Goal: Navigation & Orientation: Find specific page/section

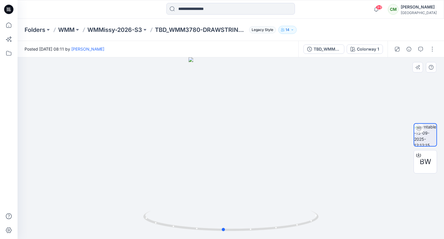
drag, startPoint x: 248, startPoint y: 129, endPoint x: 240, endPoint y: 129, distance: 8.2
click at [241, 129] on div at bounding box center [231, 148] width 426 height 182
drag, startPoint x: 251, startPoint y: 152, endPoint x: 268, endPoint y: 144, distance: 18.4
click at [268, 144] on div at bounding box center [231, 148] width 426 height 182
click at [120, 26] on p "WMMissy-2026-S3" at bounding box center [114, 30] width 55 height 8
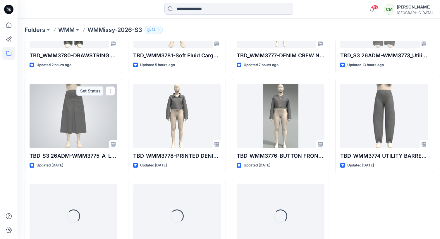
scroll to position [87, 0]
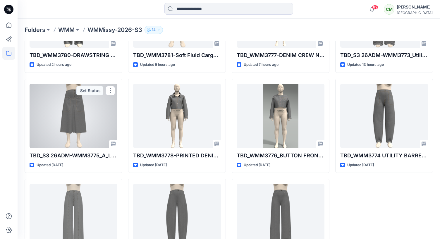
click at [73, 99] on div at bounding box center [74, 116] width 88 height 64
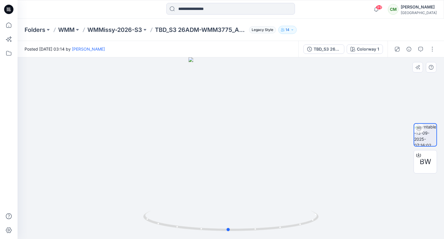
drag, startPoint x: 231, startPoint y: 138, endPoint x: 234, endPoint y: 139, distance: 3.0
click at [234, 139] on div at bounding box center [231, 148] width 426 height 182
click at [398, 49] on icon "button" at bounding box center [397, 49] width 5 height 5
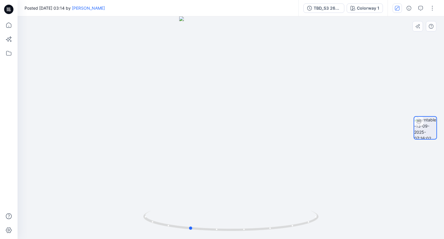
drag, startPoint x: 247, startPoint y: 178, endPoint x: 209, endPoint y: 179, distance: 38.0
click at [210, 179] on div at bounding box center [231, 127] width 426 height 222
drag, startPoint x: 236, startPoint y: 162, endPoint x: 194, endPoint y: 163, distance: 41.5
click at [195, 163] on div at bounding box center [231, 127] width 426 height 222
click at [397, 11] on button "button" at bounding box center [397, 8] width 9 height 9
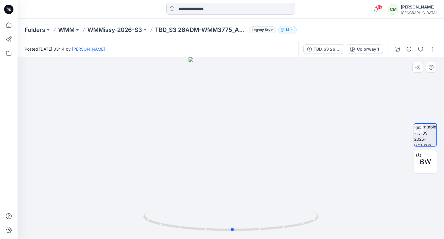
drag, startPoint x: 218, startPoint y: 117, endPoint x: 302, endPoint y: 115, distance: 84.2
click at [302, 115] on div at bounding box center [231, 148] width 426 height 182
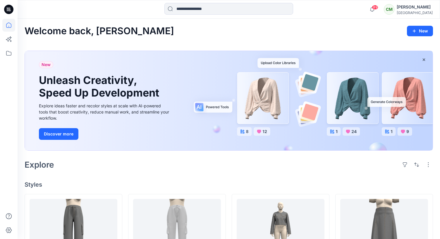
scroll to position [175, 0]
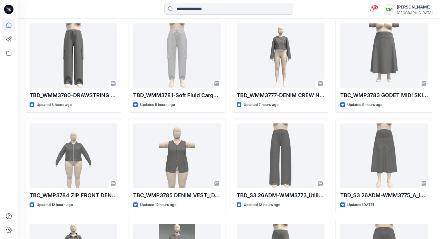
click at [411, 12] on div "[GEOGRAPHIC_DATA]" at bounding box center [414, 13] width 36 height 4
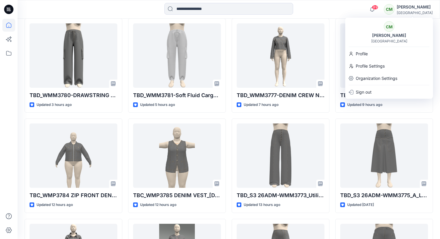
click at [372, 65] on p "Profile Settings" at bounding box center [369, 66] width 29 height 11
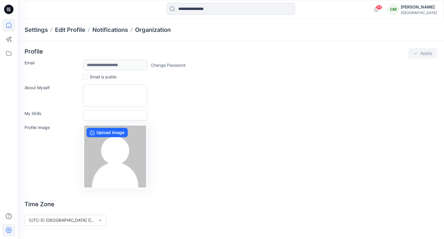
click at [7, 23] on icon at bounding box center [8, 25] width 13 height 13
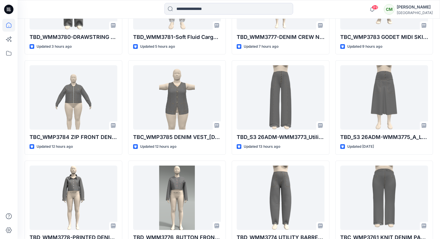
scroll to position [223, 0]
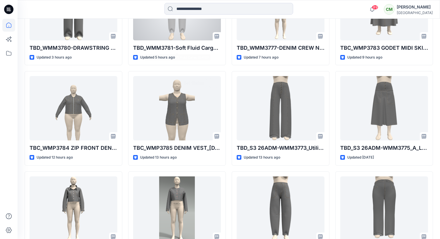
click at [158, 40] on div at bounding box center [177, 8] width 88 height 64
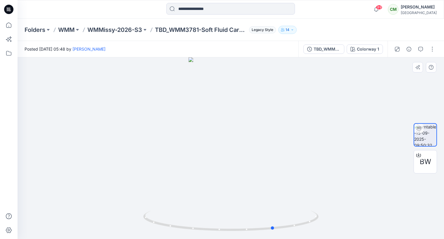
drag, startPoint x: 255, startPoint y: 170, endPoint x: 297, endPoint y: 177, distance: 42.1
click at [298, 178] on div at bounding box center [231, 148] width 426 height 182
click at [123, 33] on p "WMMissy-2026-S3" at bounding box center [114, 30] width 55 height 8
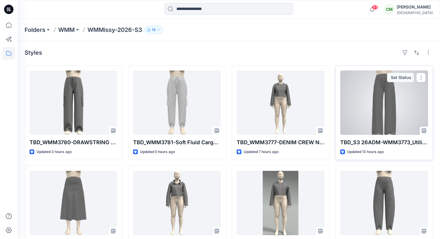
click at [357, 113] on div at bounding box center [384, 102] width 88 height 64
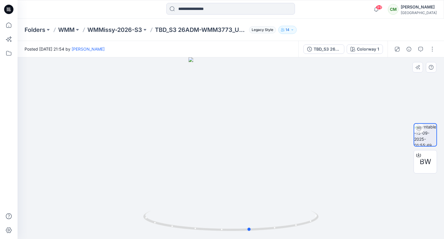
drag, startPoint x: 251, startPoint y: 163, endPoint x: 270, endPoint y: 155, distance: 20.7
click at [270, 155] on div at bounding box center [231, 148] width 426 height 182
drag, startPoint x: 245, startPoint y: 136, endPoint x: 149, endPoint y: 129, distance: 96.7
click at [149, 129] on div at bounding box center [231, 148] width 426 height 182
